Goal: Transaction & Acquisition: Purchase product/service

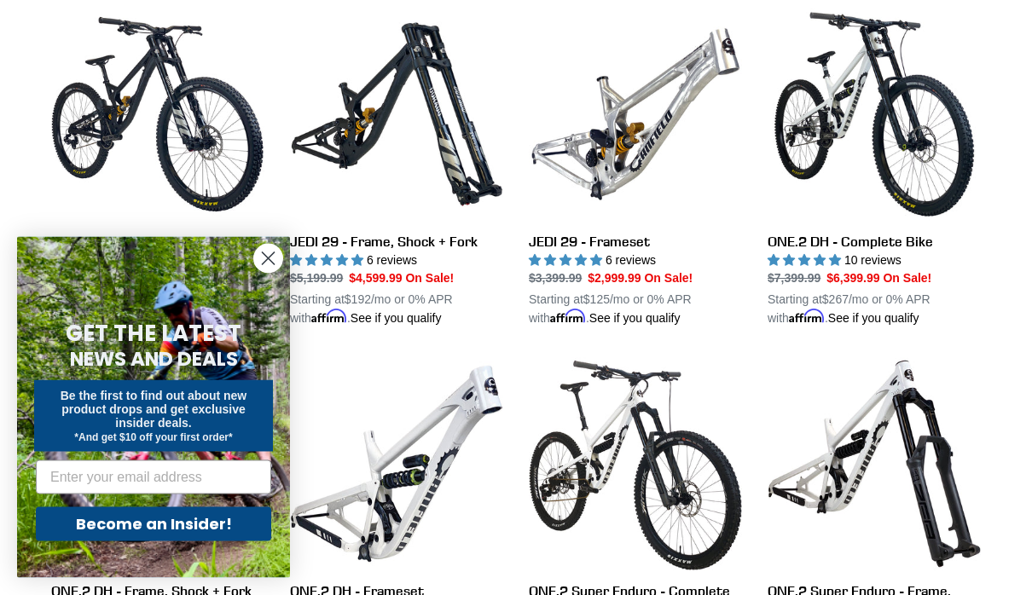
scroll to position [1859, 0]
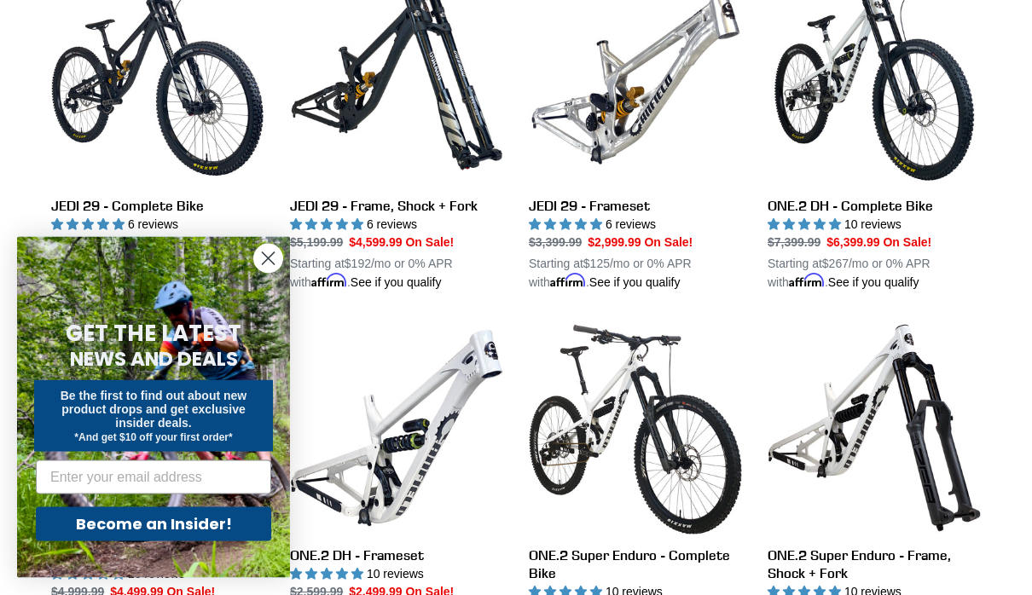
click at [265, 273] on circle "Close dialog" at bounding box center [268, 259] width 28 height 28
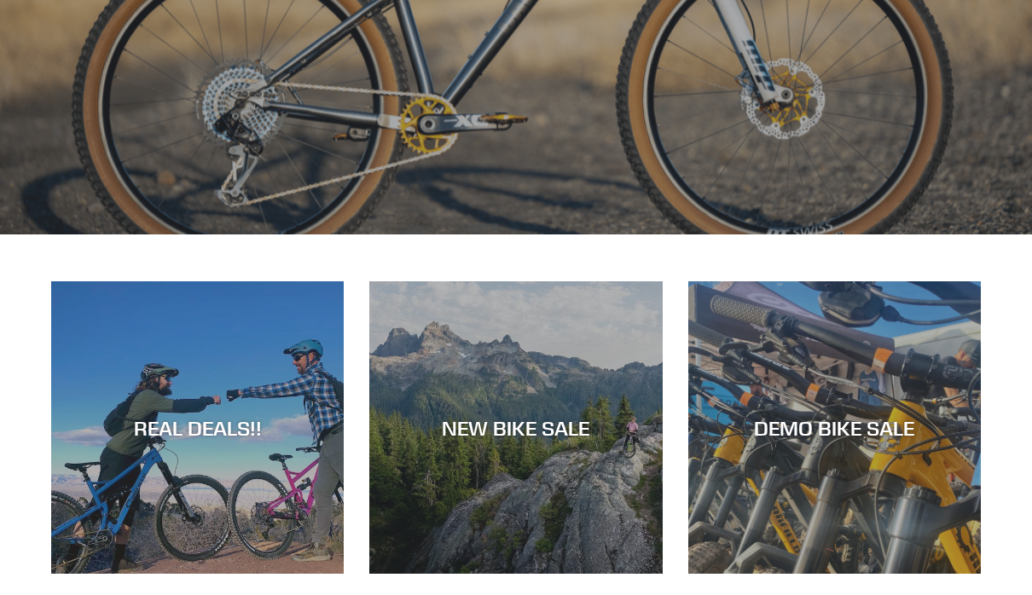
scroll to position [423, 0]
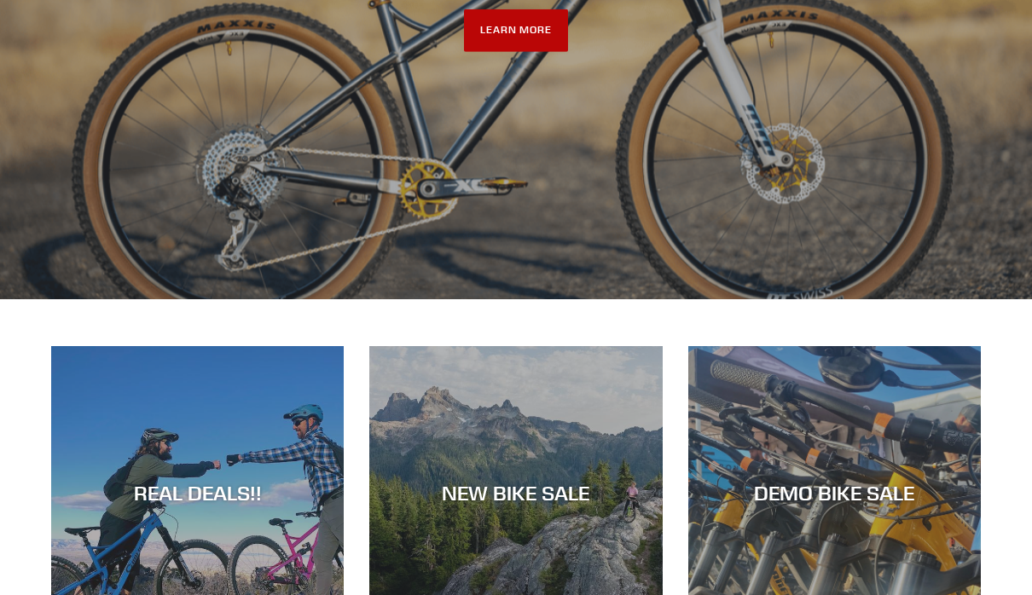
click at [530, 52] on link "LEARN MORE" at bounding box center [516, 30] width 105 height 43
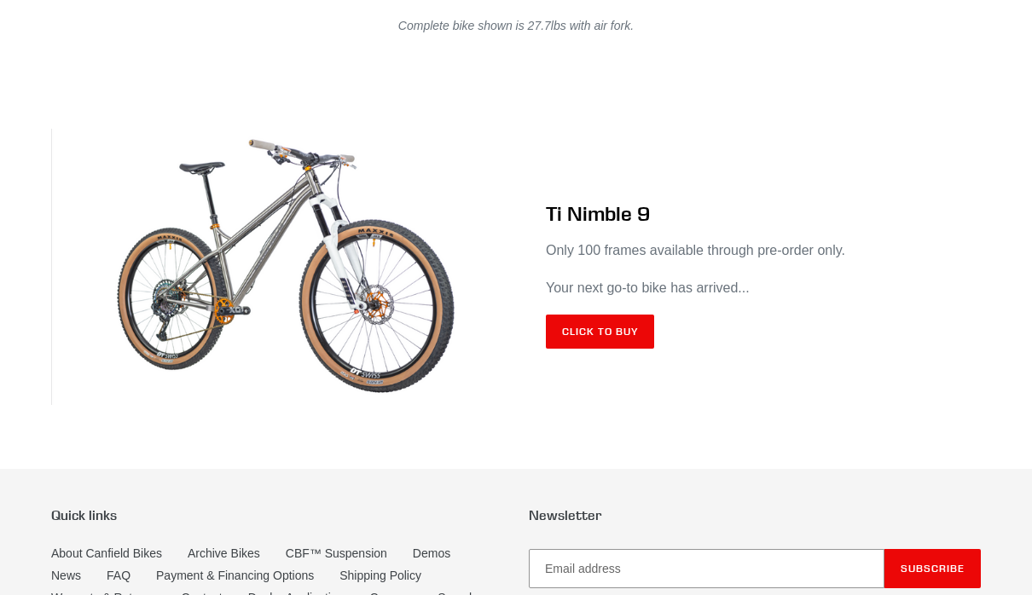
scroll to position [10091, 0]
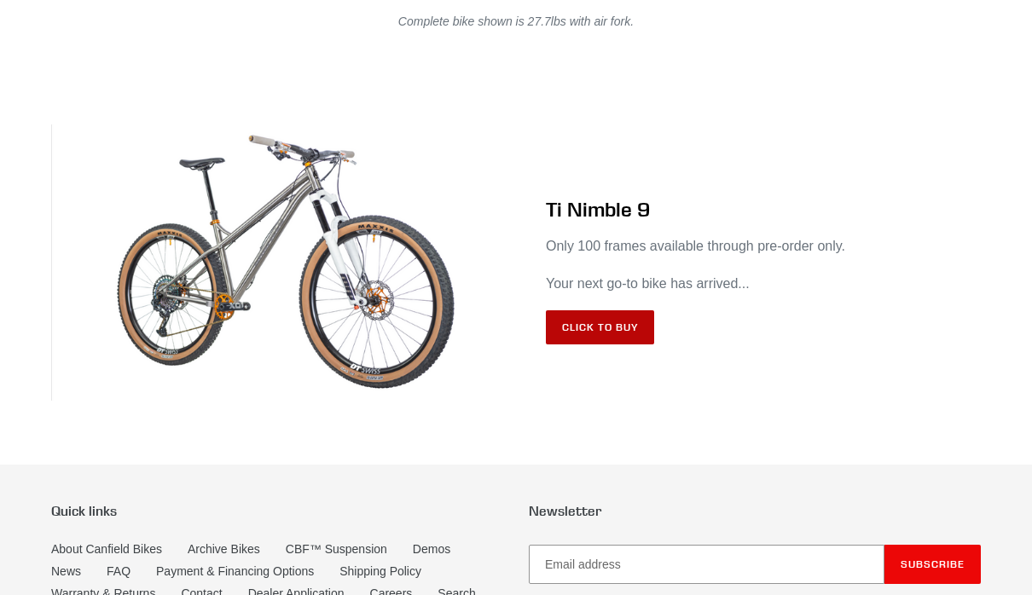
click at [613, 345] on link "Click to Buy" at bounding box center [600, 327] width 108 height 34
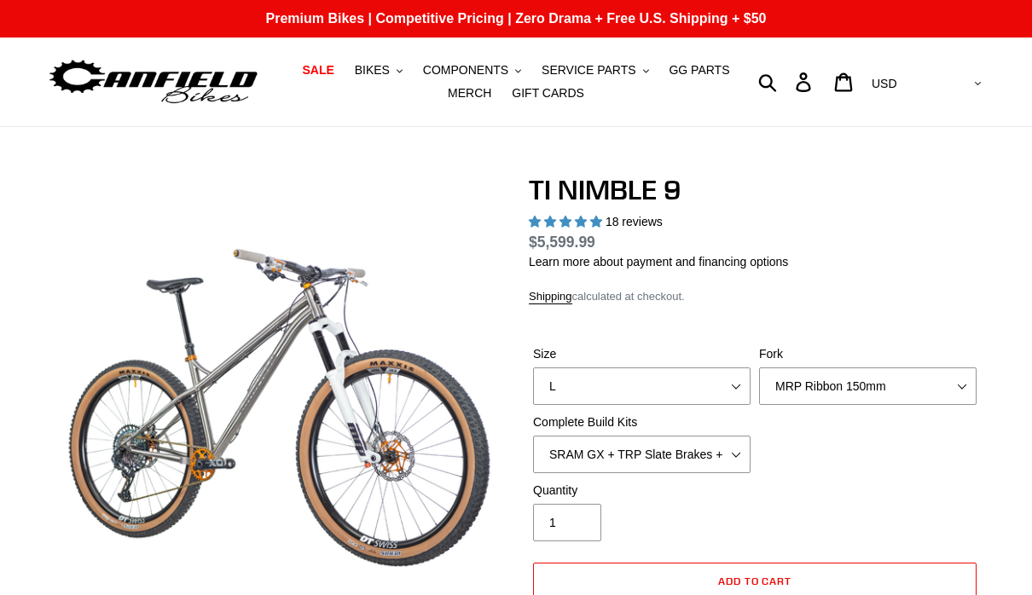
select select "highest-rating"
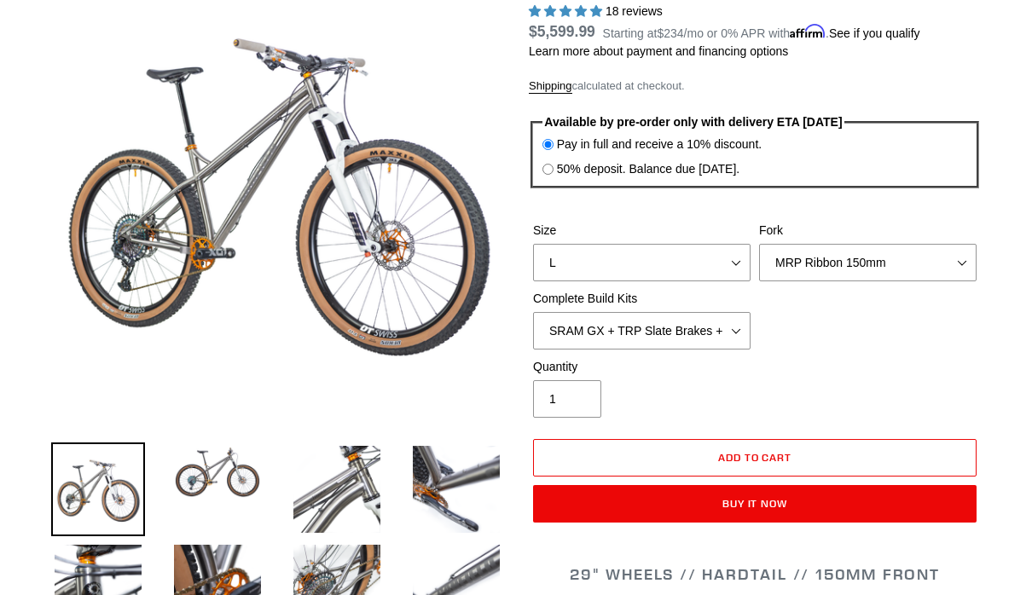
scroll to position [195, 0]
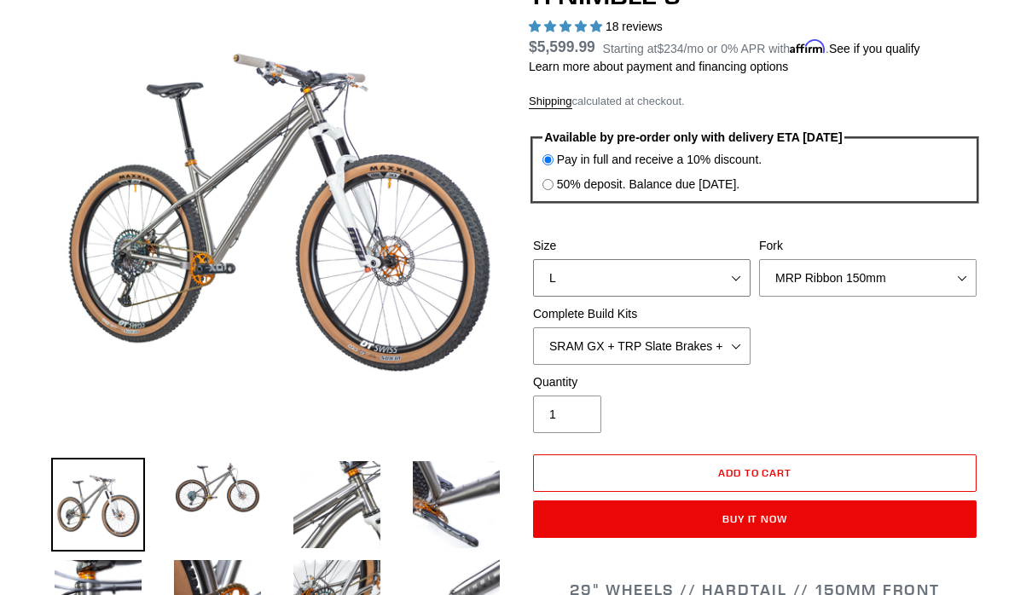
click at [735, 277] on select "S M L XL / XXL (Specify at checkout)" at bounding box center [641, 278] width 217 height 38
select select "S"
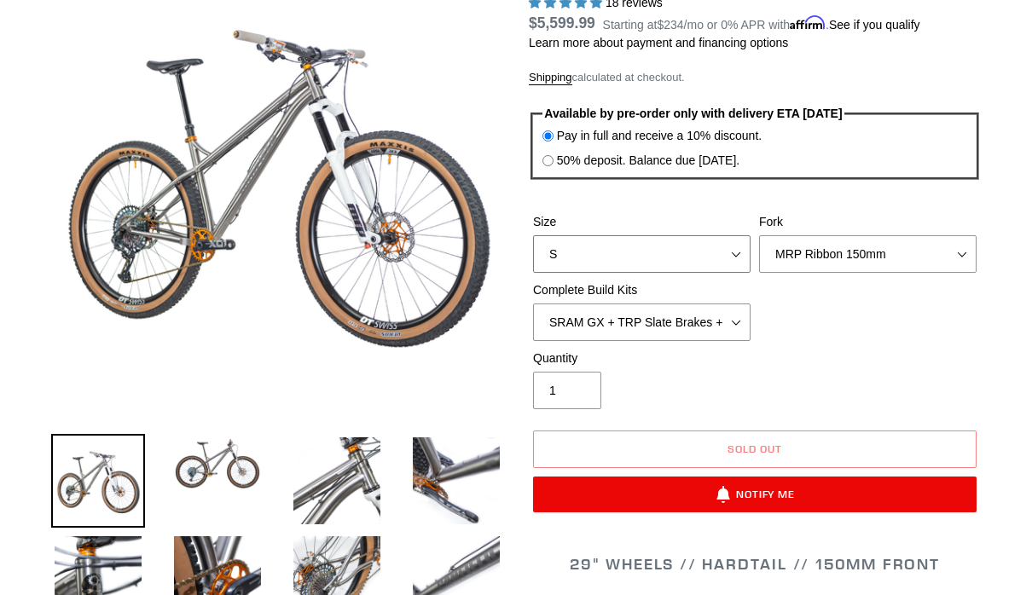
scroll to position [221, 0]
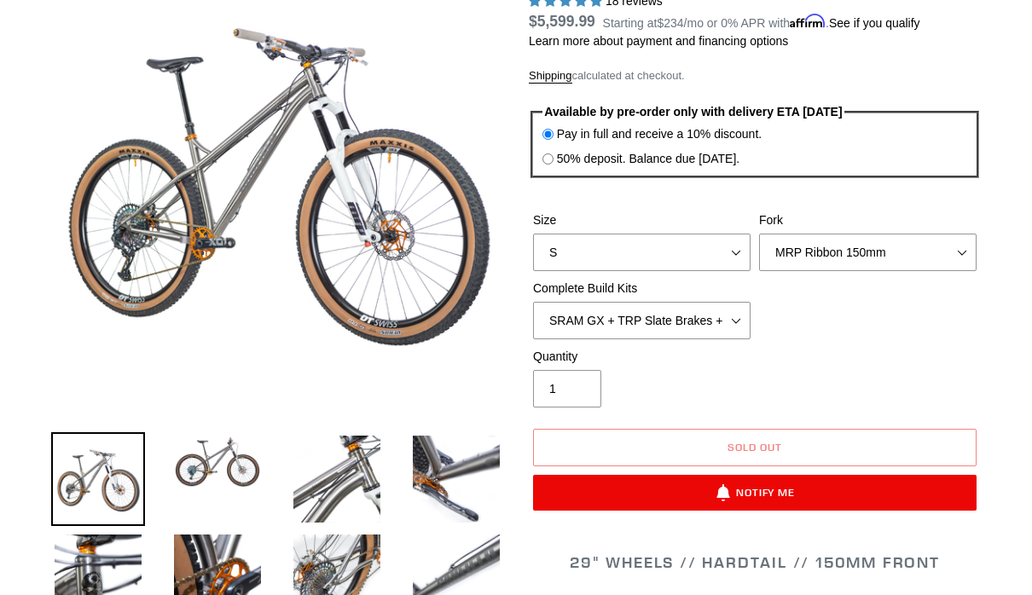
click at [960, 251] on select "MRP Ribbon 150mm RockShox Lyrik 150mm Fox Factory 36 150mm Cane Creek Helm 150m…" at bounding box center [867, 253] width 217 height 38
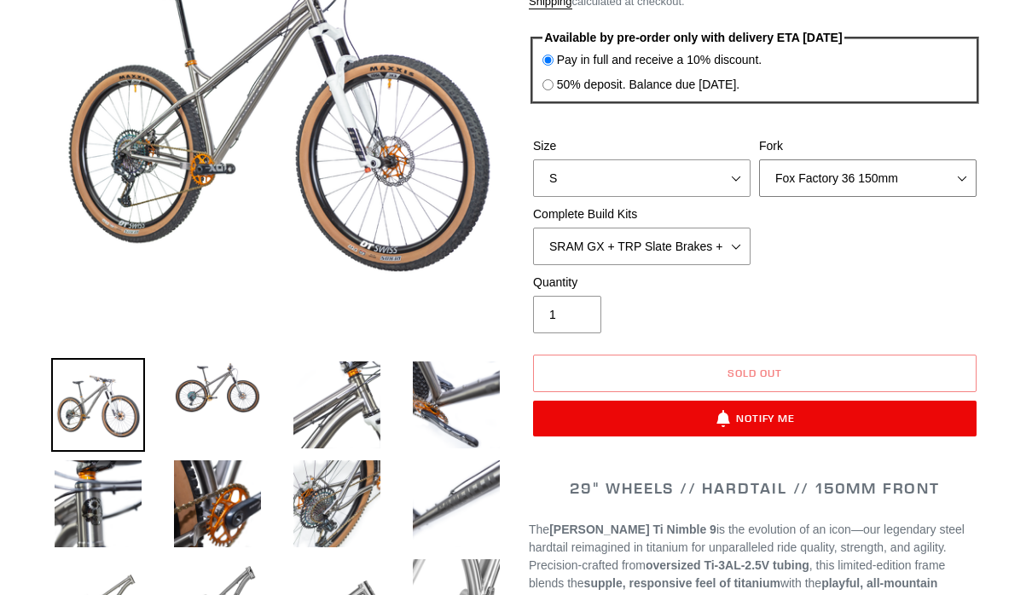
click at [959, 168] on select "MRP Ribbon 150mm RockShox Lyrik 150mm Fox Factory 36 150mm Cane Creek Helm 150m…" at bounding box center [867, 178] width 217 height 38
select select "Fork - None"
click at [737, 251] on select "SRAM GX + TRP Slate Brakes + Rotors + e13 LG-1 Wheels SHIMANO XT + SHIMANO brak…" at bounding box center [641, 247] width 217 height 38
click at [740, 253] on select "SRAM GX + TRP Slate Brakes + Rotors + e13 LG-1 Wheels SHIMANO XT + SHIMANO brak…" at bounding box center [641, 247] width 217 height 38
click at [744, 241] on select "SRAM GX + TRP Slate Brakes + Rotors + e13 LG-1 Wheels SHIMANO XT + SHIMANO brak…" at bounding box center [641, 247] width 217 height 38
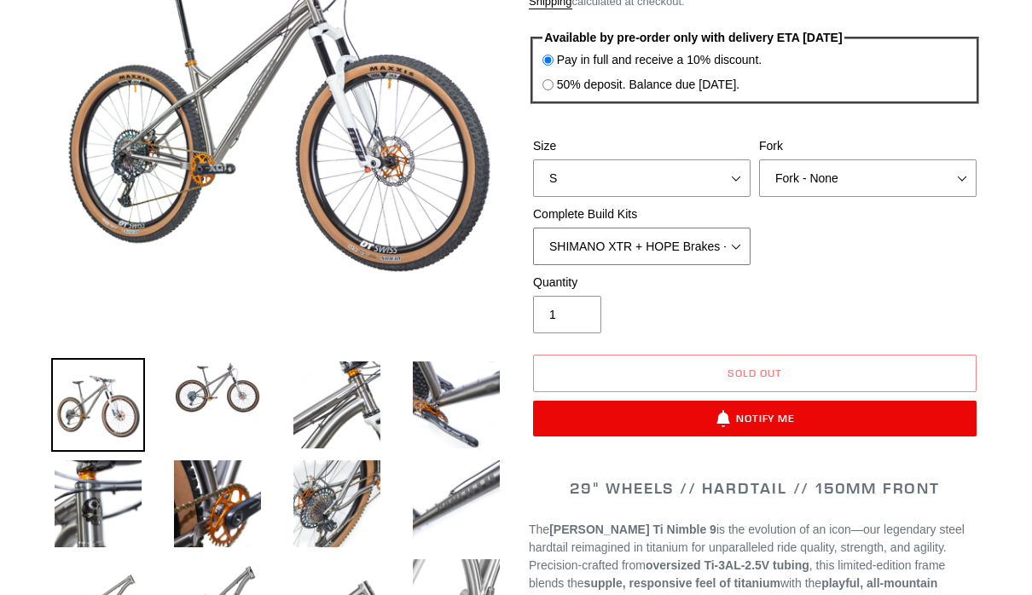
select select "Complete Build Kit - None (Contact us for Custom Builds)"
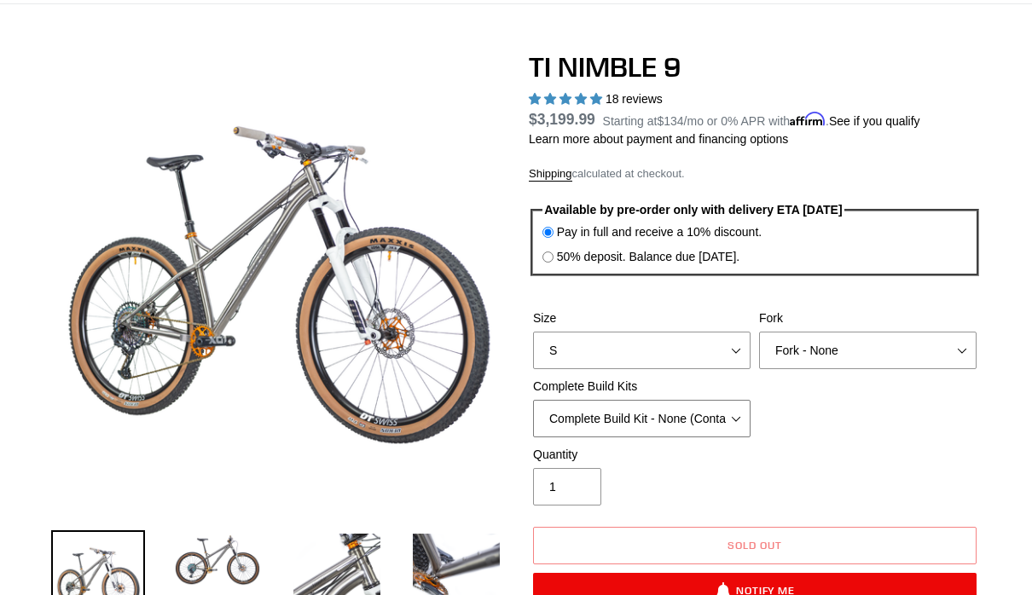
scroll to position [121, 0]
